Goal: Navigation & Orientation: Find specific page/section

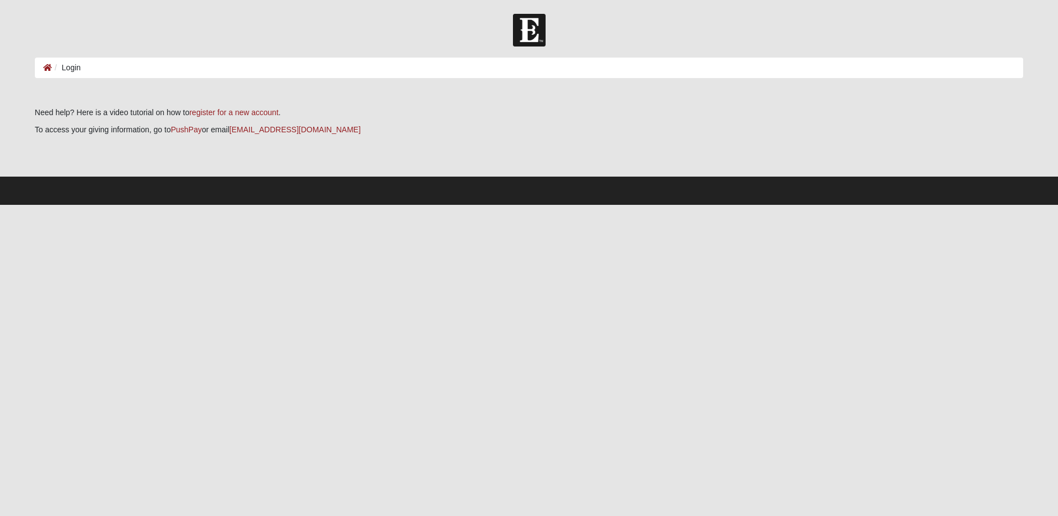
click at [72, 69] on li "Login" at bounding box center [66, 68] width 29 height 12
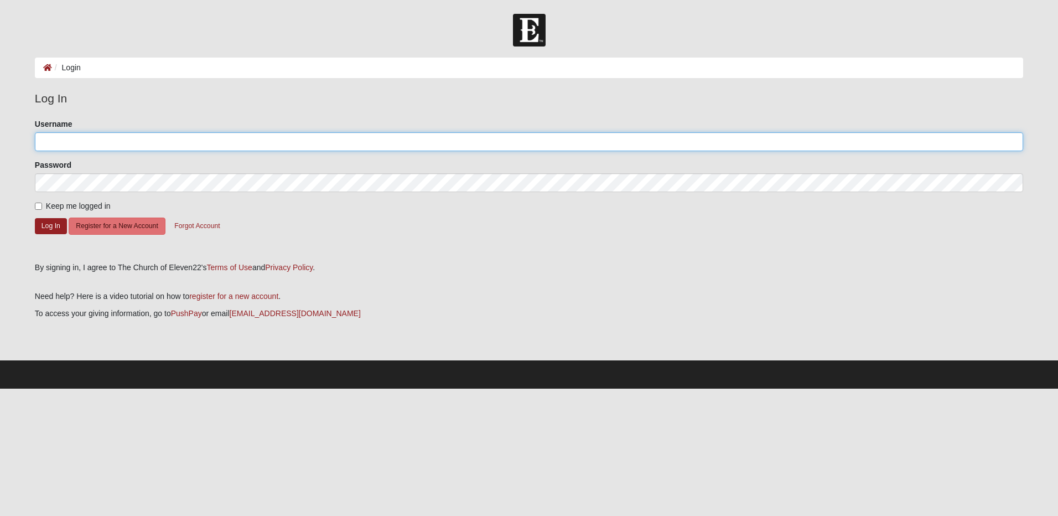
type input "kbwelch522"
click at [46, 228] on button "Log In" at bounding box center [51, 226] width 32 height 16
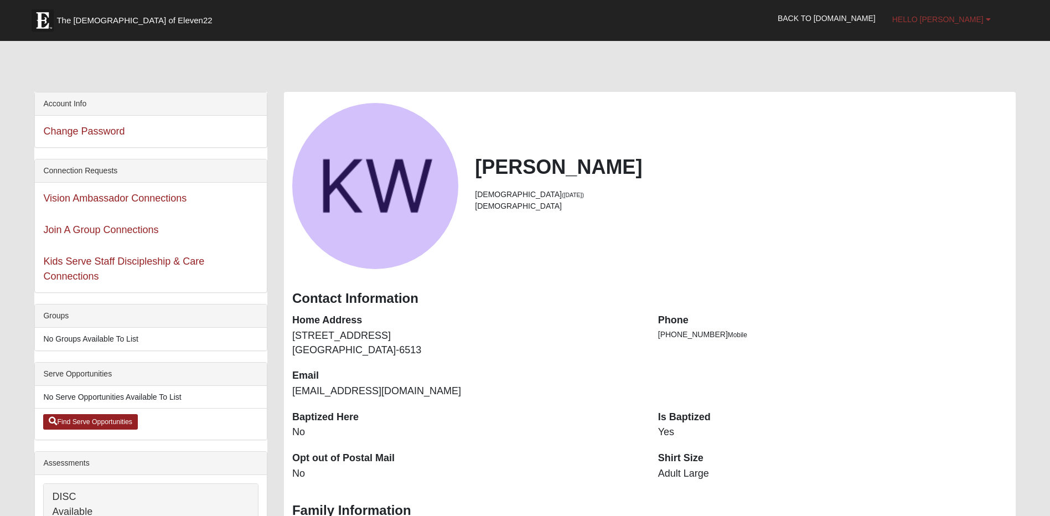
click at [953, 18] on span "Hello [PERSON_NAME]" at bounding box center [937, 19] width 91 height 9
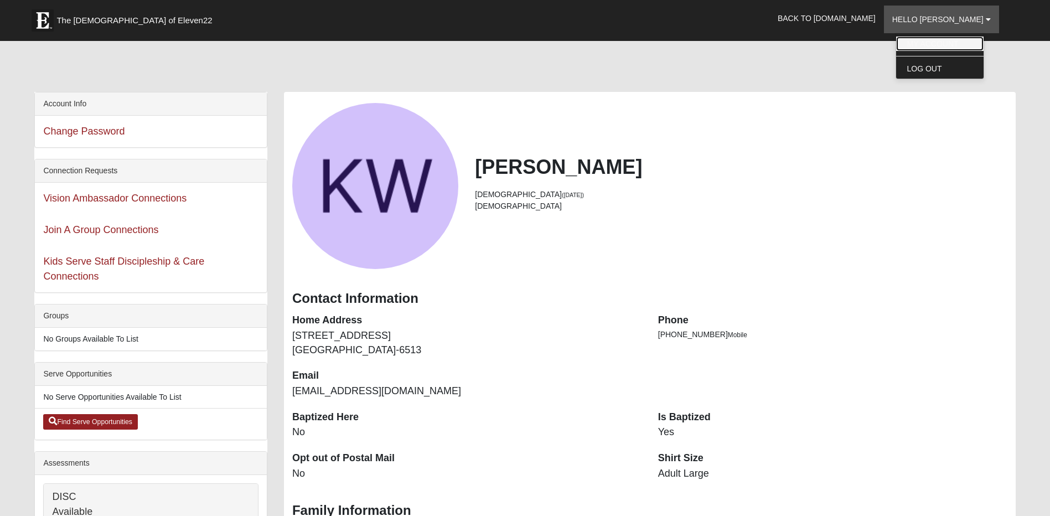
click at [948, 42] on link "My Account" at bounding box center [939, 44] width 87 height 14
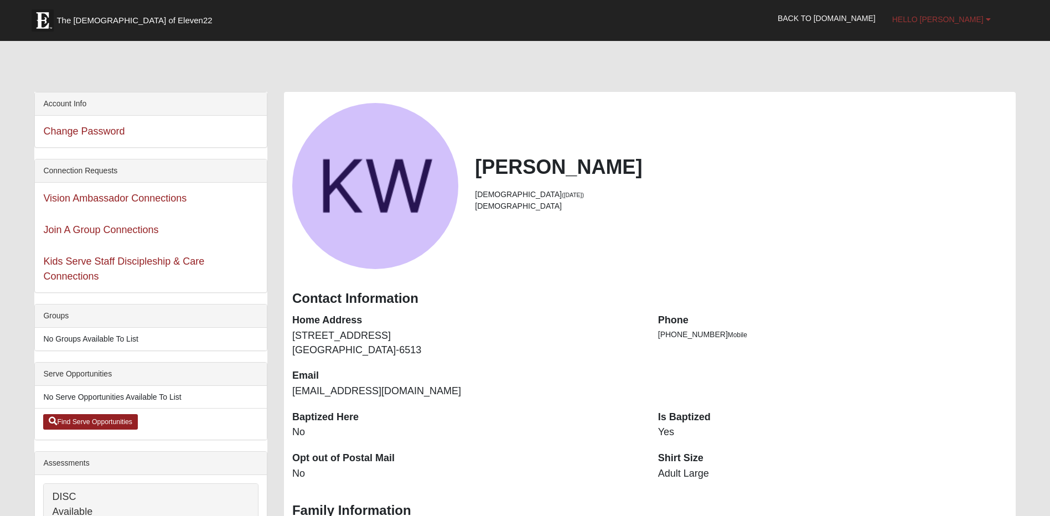
click at [942, 21] on span "Hello [PERSON_NAME]" at bounding box center [937, 19] width 91 height 9
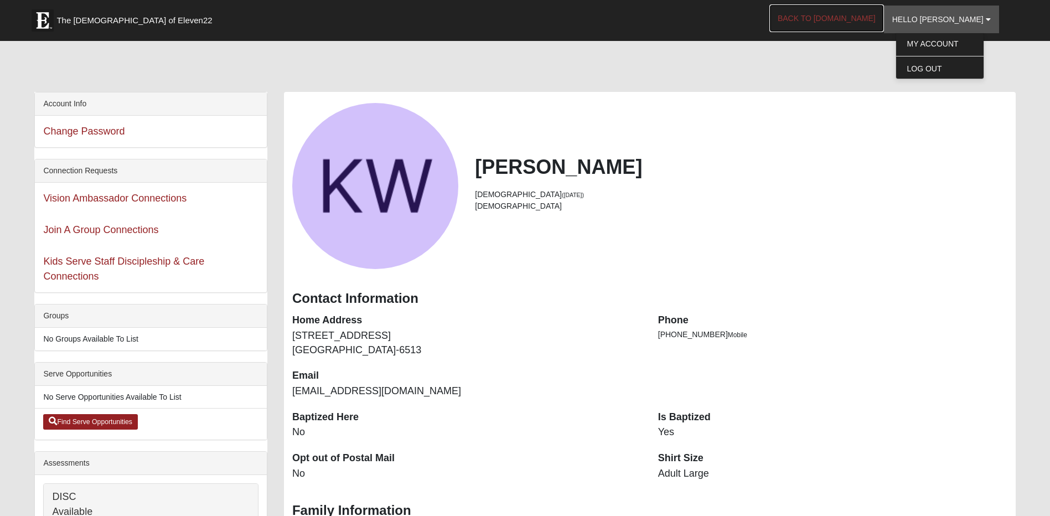
click at [864, 20] on link "Back to [DOMAIN_NAME]" at bounding box center [826, 18] width 115 height 28
